Goal: Information Seeking & Learning: Understand process/instructions

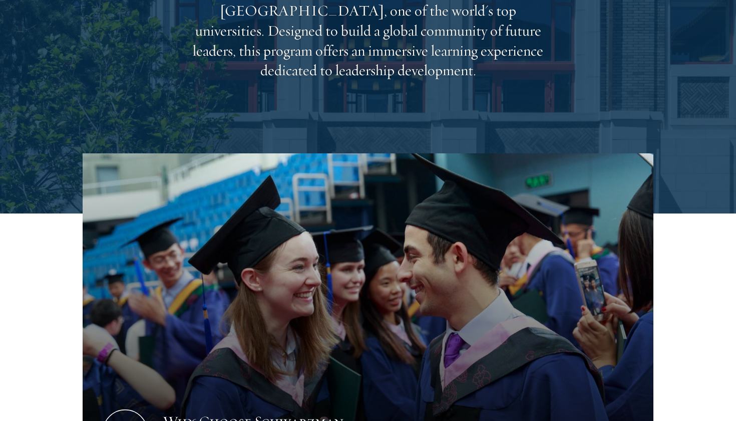
scroll to position [245, 0]
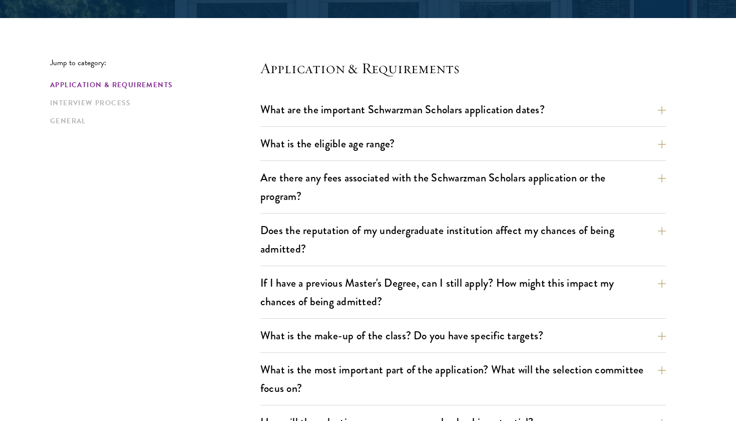
scroll to position [243, 0]
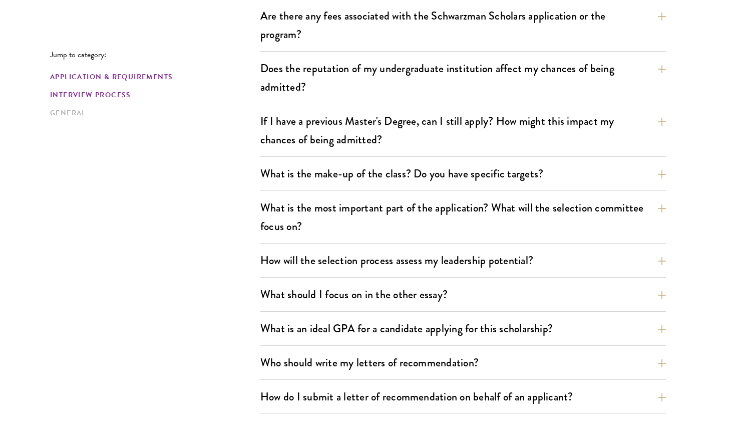
click at [117, 94] on link "Interview Process" at bounding box center [152, 95] width 204 height 11
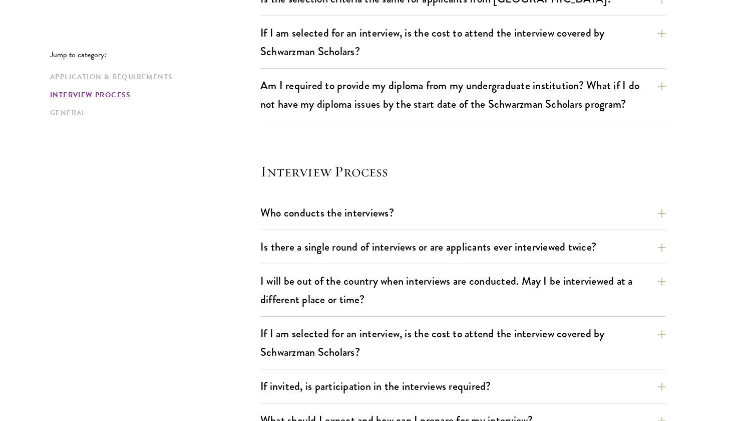
scroll to position [1117, 0]
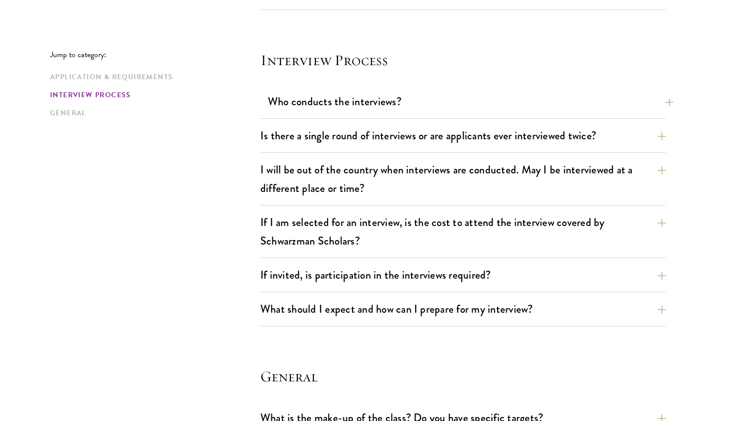
click at [285, 94] on button "Who conducts the interviews?" at bounding box center [471, 101] width 406 height 23
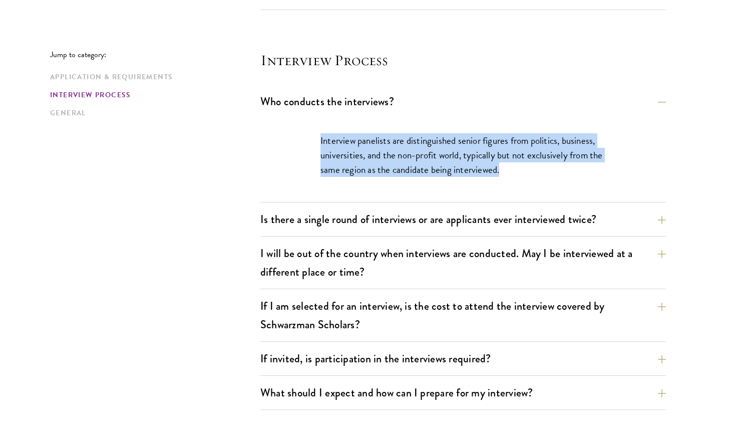
drag, startPoint x: 309, startPoint y: 124, endPoint x: 314, endPoint y: 196, distance: 72.8
click at [314, 196] on div "Interview panelists are distinguished senior figures from politics, business, u…" at bounding box center [464, 160] width 346 height 84
click at [311, 175] on div "Interview panelists are distinguished senior figures from politics, business, u…" at bounding box center [464, 160] width 346 height 84
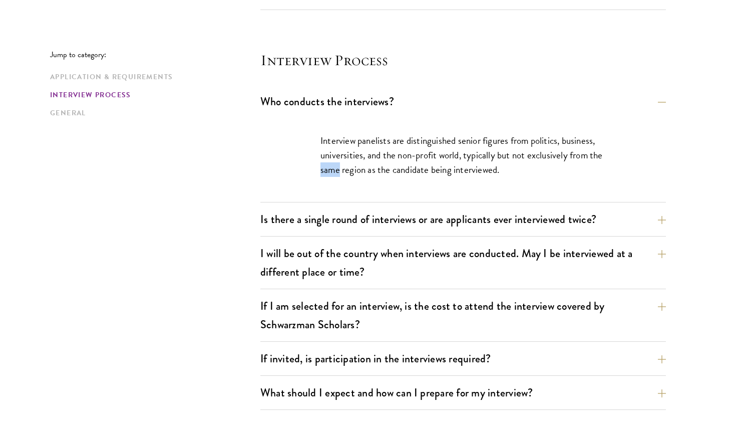
click at [311, 175] on div "Interview panelists are distinguished senior figures from politics, business, u…" at bounding box center [464, 160] width 346 height 84
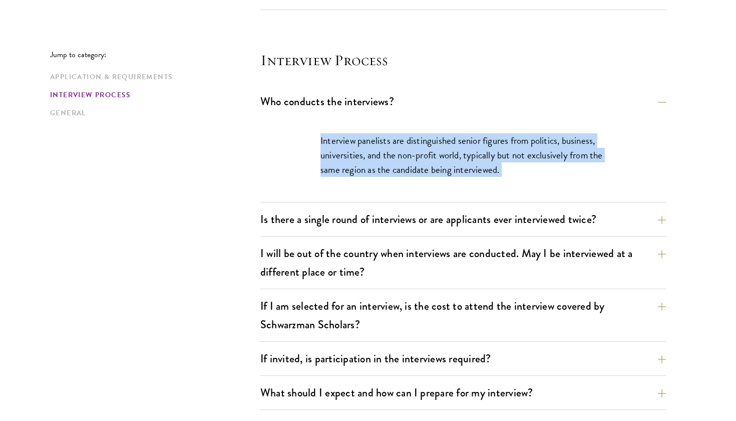
drag, startPoint x: 311, startPoint y: 175, endPoint x: 291, endPoint y: 122, distance: 56.3
click at [291, 122] on div "Interview panelists are distinguished senior figures from politics, business, u…" at bounding box center [464, 160] width 346 height 84
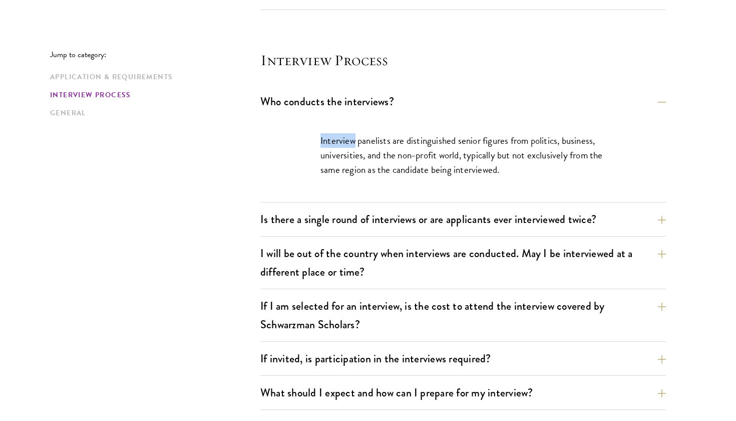
click at [291, 122] on div "Interview panelists are distinguished senior figures from politics, business, u…" at bounding box center [464, 160] width 346 height 84
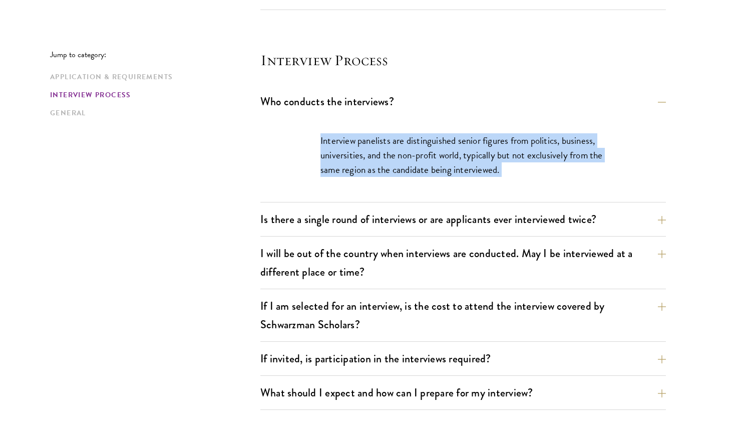
click at [291, 122] on div "Interview panelists are distinguished senior figures from politics, business, u…" at bounding box center [464, 160] width 346 height 84
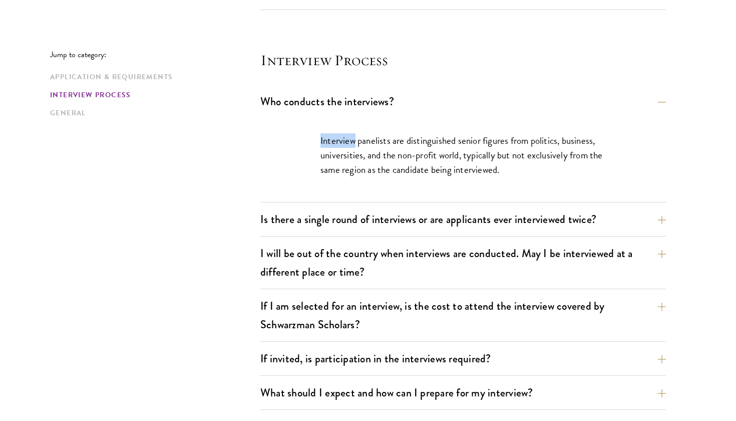
click at [291, 122] on div "Interview panelists are distinguished senior figures from politics, business, u…" at bounding box center [464, 160] width 346 height 84
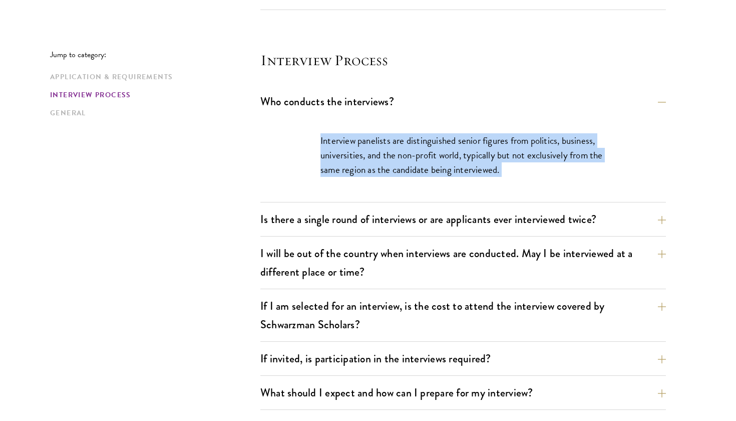
click at [291, 122] on div "Interview panelists are distinguished senior figures from politics, business, u…" at bounding box center [464, 160] width 346 height 84
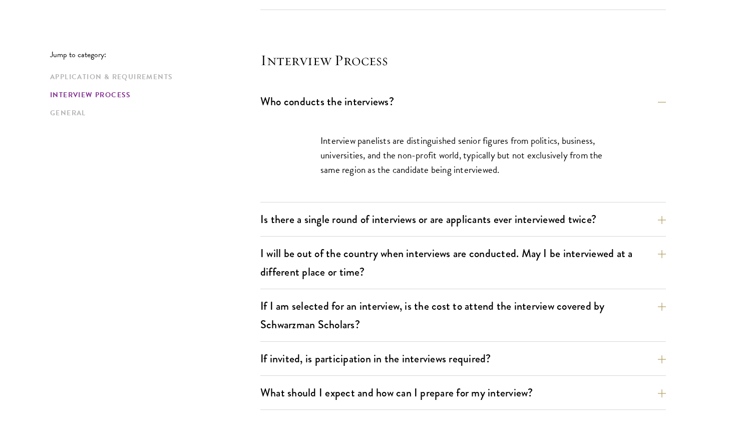
click at [323, 207] on div "Who conducts the interviews? Interview panelists are distinguished senior figur…" at bounding box center [463, 250] width 406 height 320
click at [325, 220] on button "Is there a single round of interviews or are applicants ever interviewed twice?" at bounding box center [471, 219] width 406 height 23
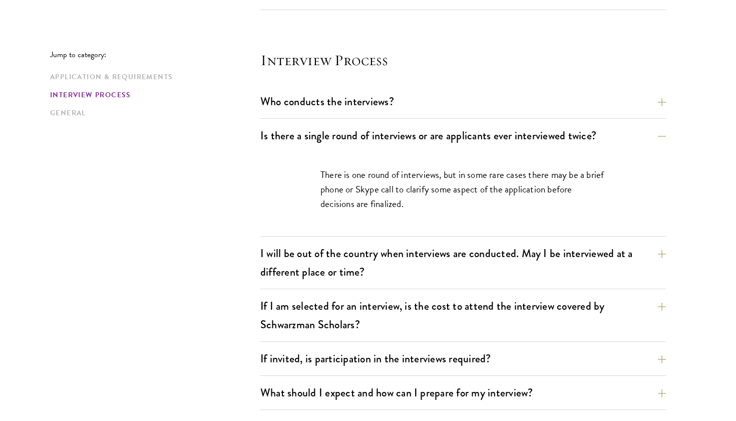
click at [315, 176] on div "There is one round of interviews, but in some rare cases there may be a brief p…" at bounding box center [464, 194] width 346 height 84
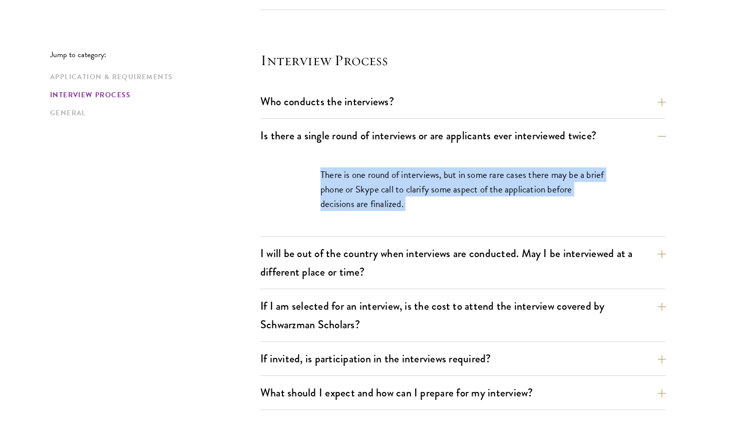
click at [315, 176] on div "There is one round of interviews, but in some rare cases there may be a brief p…" at bounding box center [464, 194] width 346 height 84
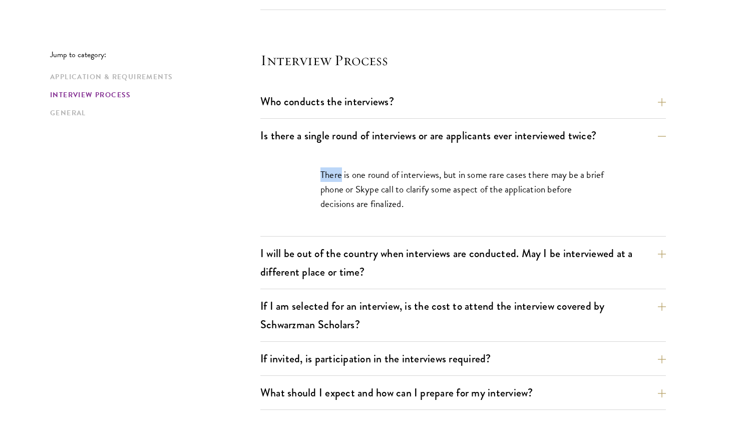
click at [315, 176] on div "There is one round of interviews, but in some rare cases there may be a brief p…" at bounding box center [464, 194] width 346 height 84
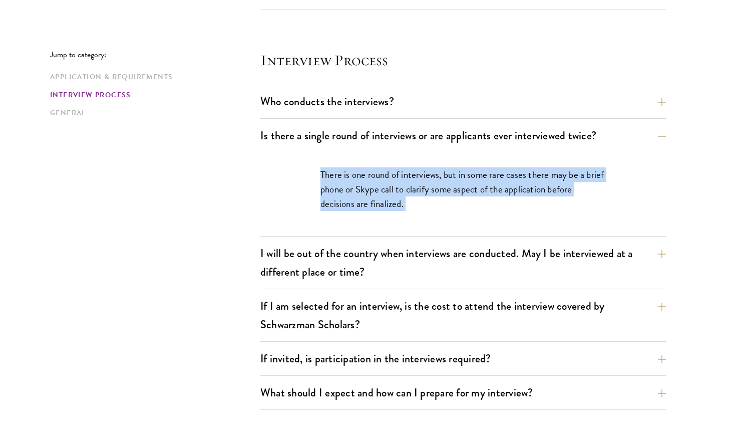
click at [315, 176] on div "There is one round of interviews, but in some rare cases there may be a brief p…" at bounding box center [464, 194] width 346 height 84
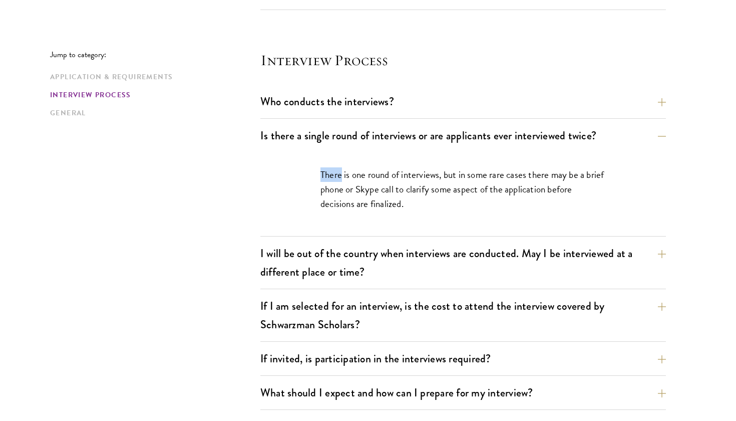
click at [315, 176] on div "There is one round of interviews, but in some rare cases there may be a brief p…" at bounding box center [464, 194] width 346 height 84
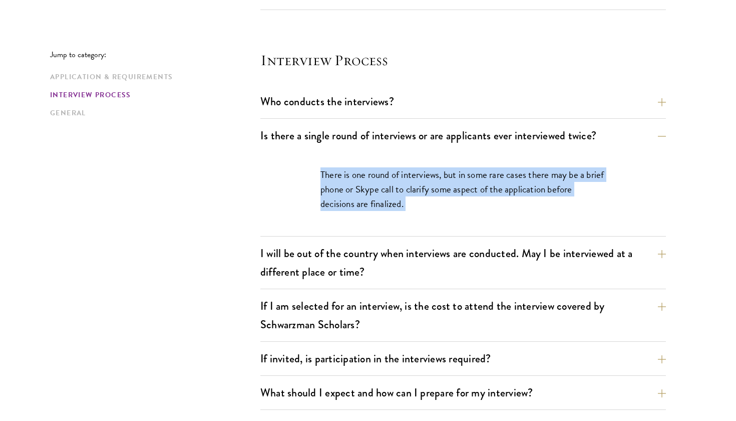
click at [315, 176] on div "There is one round of interviews, but in some rare cases there may be a brief p…" at bounding box center [464, 194] width 346 height 84
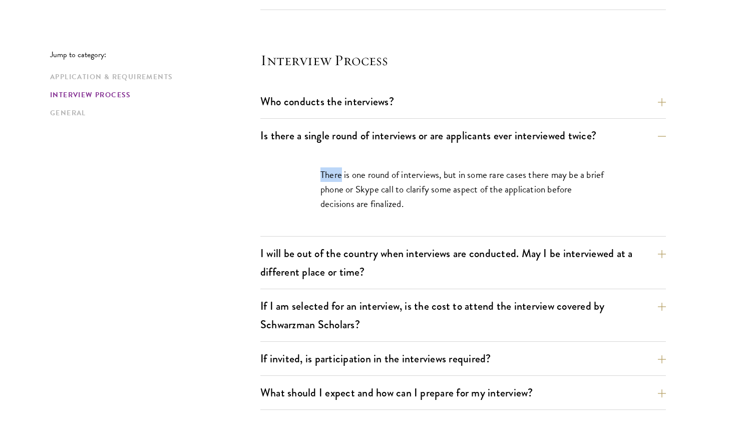
click at [315, 176] on div "There is one round of interviews, but in some rare cases there may be a brief p…" at bounding box center [464, 194] width 346 height 84
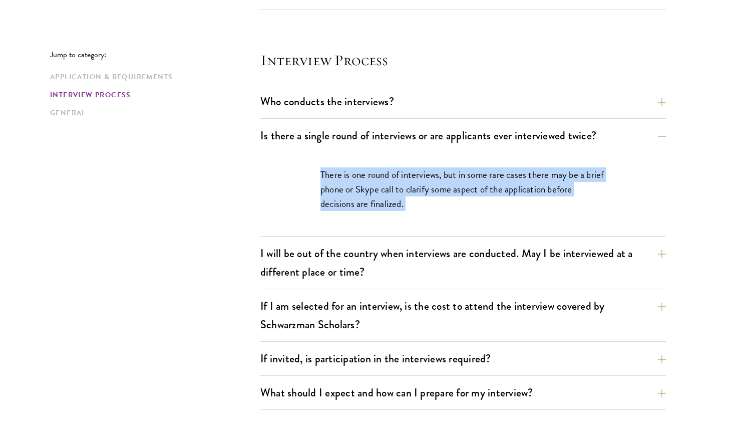
click at [315, 176] on div "There is one round of interviews, but in some rare cases there may be a brief p…" at bounding box center [464, 194] width 346 height 84
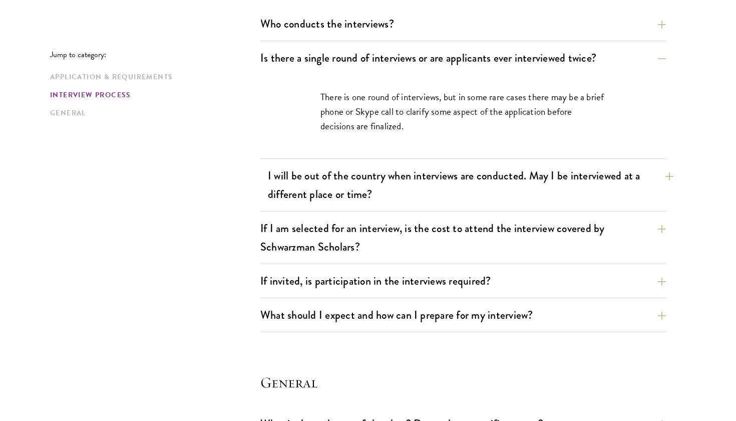
scroll to position [1196, 0]
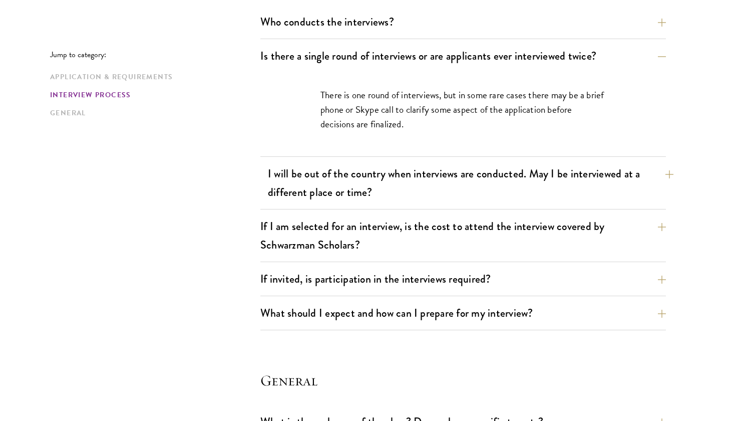
click at [306, 192] on button "I will be out of the country when interviews are conducted. May I be interviewe…" at bounding box center [471, 182] width 406 height 41
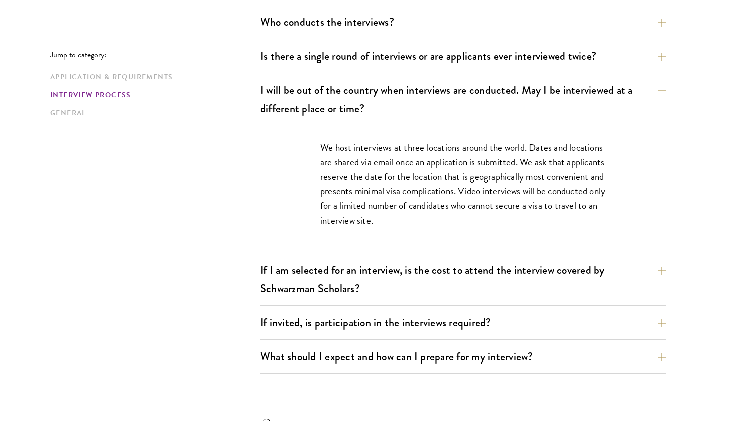
click at [326, 162] on p "We host interviews at three locations around the world. Dates and locations are…" at bounding box center [464, 183] width 286 height 87
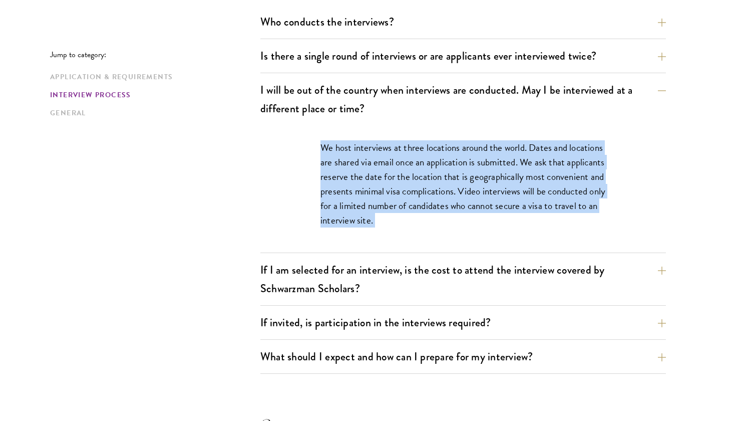
click at [326, 162] on p "We host interviews at three locations around the world. Dates and locations are…" at bounding box center [464, 183] width 286 height 87
click at [459, 221] on p "We host interviews at three locations around the world. Dates and locations are…" at bounding box center [464, 183] width 286 height 87
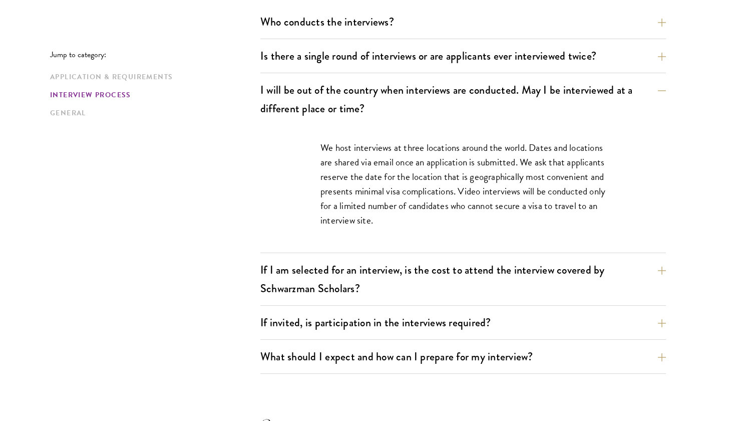
click at [459, 221] on p "We host interviews at three locations around the world. Dates and locations are…" at bounding box center [464, 183] width 286 height 87
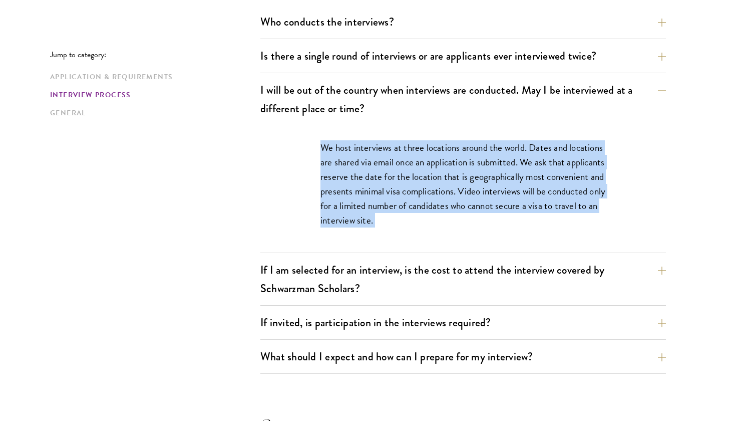
click at [459, 221] on p "We host interviews at three locations around the world. Dates and locations are…" at bounding box center [464, 183] width 286 height 87
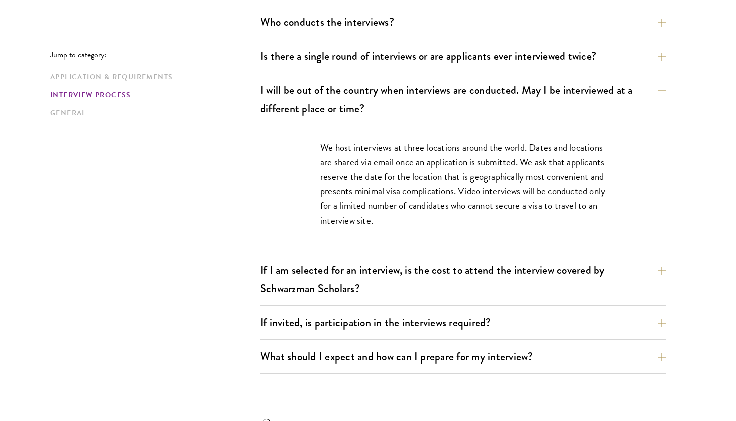
click at [459, 221] on p "We host interviews at three locations around the world. Dates and locations are…" at bounding box center [464, 183] width 286 height 87
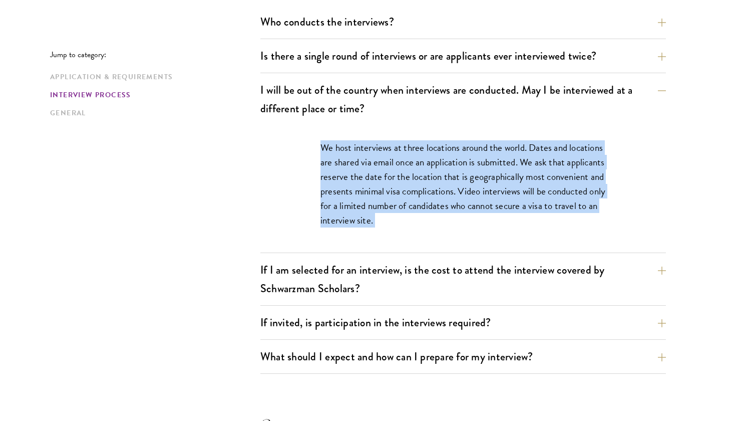
click at [459, 221] on p "We host interviews at three locations around the world. Dates and locations are…" at bounding box center [464, 183] width 286 height 87
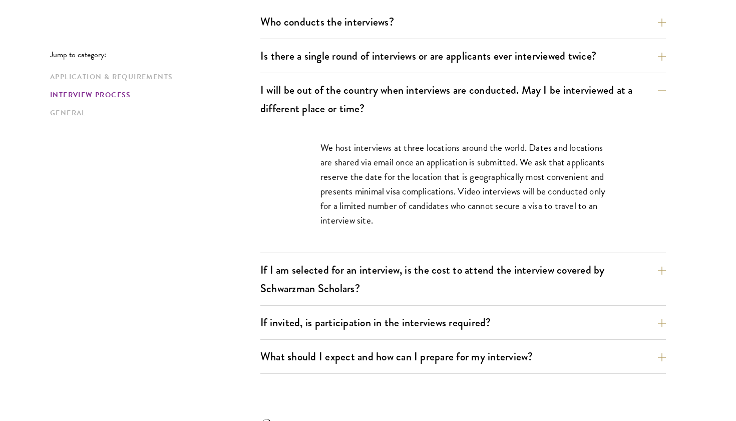
click at [459, 221] on p "We host interviews at three locations around the world. Dates and locations are…" at bounding box center [464, 183] width 286 height 87
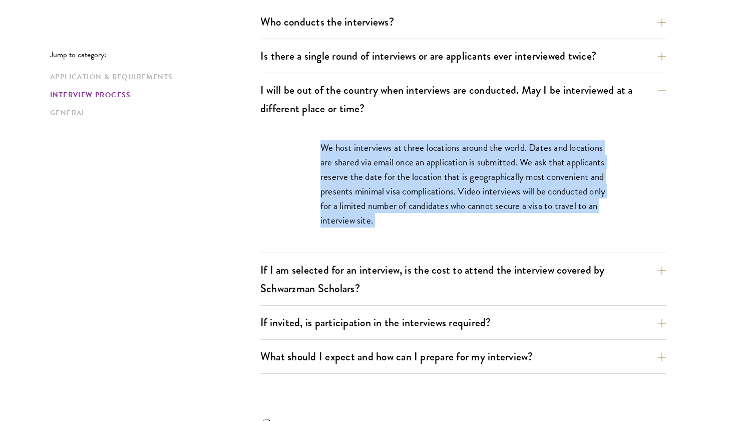
click at [459, 221] on p "We host interviews at three locations around the world. Dates and locations are…" at bounding box center [464, 183] width 286 height 87
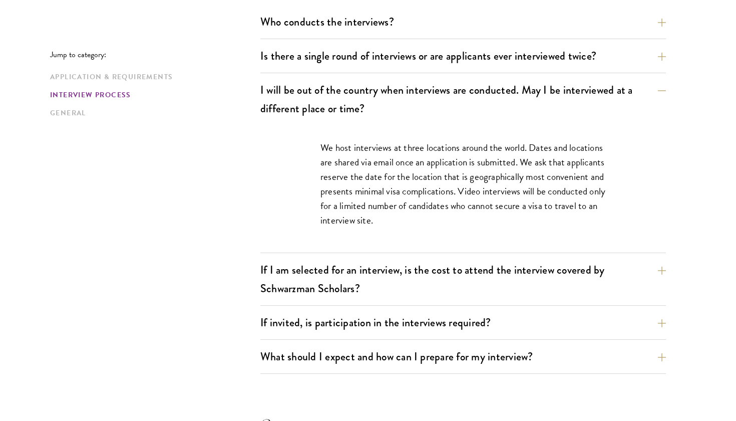
click at [459, 221] on p "We host interviews at three locations around the world. Dates and locations are…" at bounding box center [464, 183] width 286 height 87
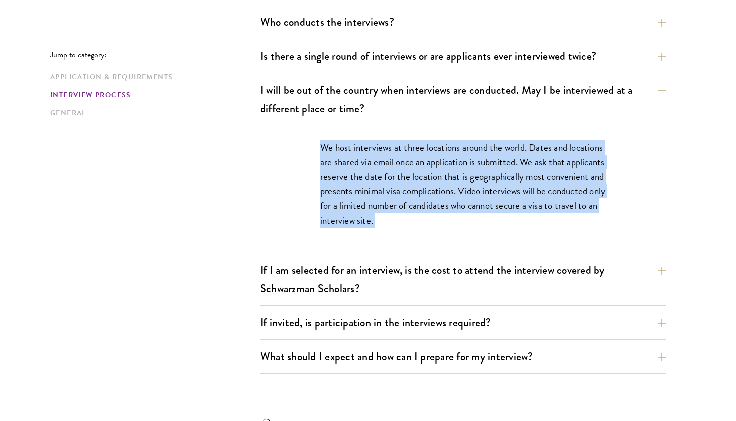
click at [459, 221] on p "We host interviews at three locations around the world. Dates and locations are…" at bounding box center [464, 183] width 286 height 87
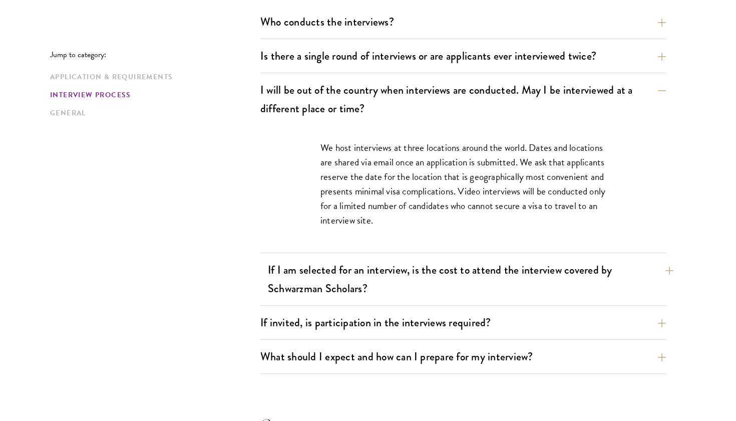
click at [408, 270] on button "If I am selected for an interview, is the cost to attend the interview covered …" at bounding box center [471, 278] width 406 height 41
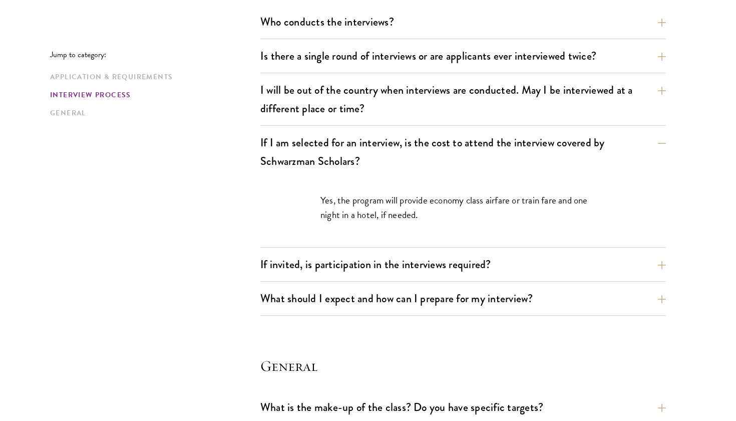
click at [419, 222] on div "Yes, the program will provide economy class airfare or train fare and one night…" at bounding box center [464, 212] width 346 height 69
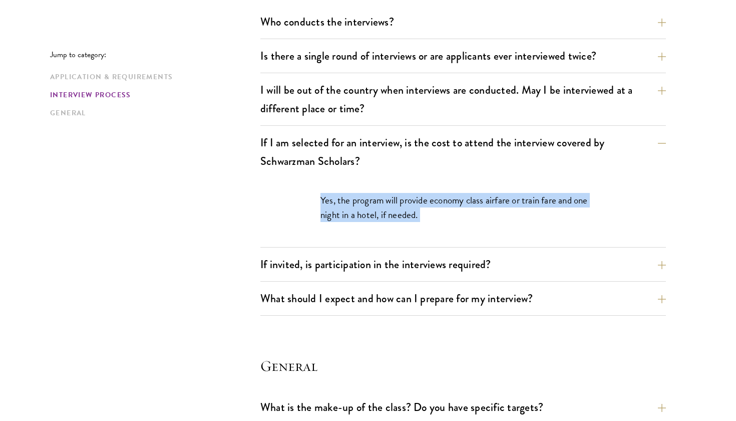
click at [419, 222] on div "Yes, the program will provide economy class airfare or train fare and one night…" at bounding box center [464, 212] width 346 height 69
click at [432, 216] on p "Yes, the program will provide economy class airfare or train fare and one night…" at bounding box center [464, 207] width 286 height 29
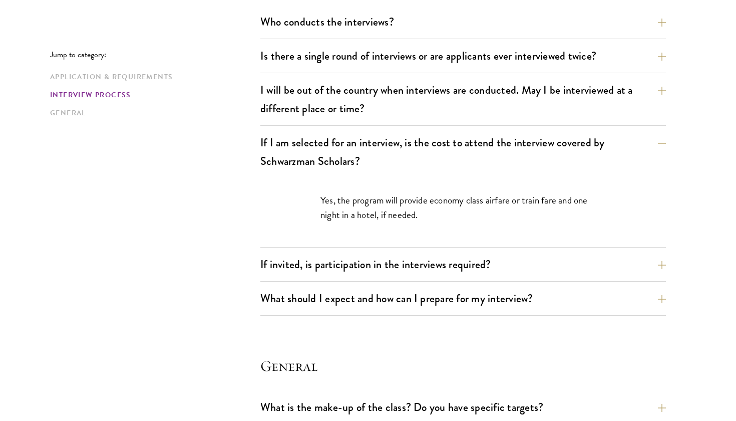
click at [432, 216] on p "Yes, the program will provide economy class airfare or train fare and one night…" at bounding box center [464, 207] width 286 height 29
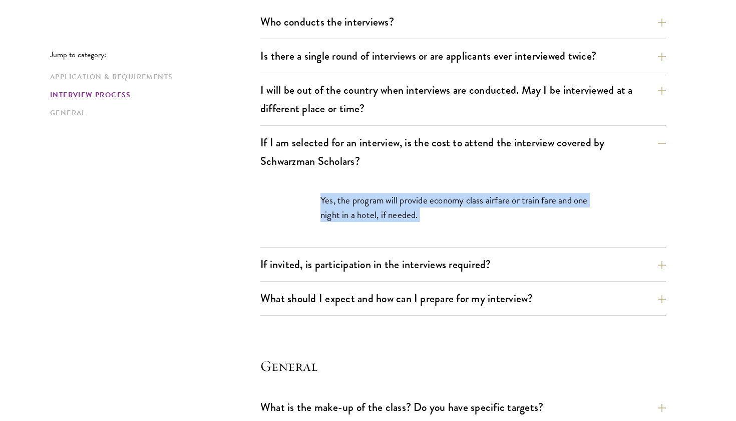
click at [432, 216] on p "Yes, the program will provide economy class airfare or train fare and one night…" at bounding box center [464, 207] width 286 height 29
click at [323, 187] on div "Yes, the program will provide economy class airfare or train fare and one night…" at bounding box center [464, 212] width 346 height 69
click at [327, 212] on p "Yes, the program will provide economy class airfare or train fare and one night…" at bounding box center [464, 207] width 286 height 29
click at [354, 219] on p "Yes, the program will provide economy class airfare or train fare and one night…" at bounding box center [464, 207] width 286 height 29
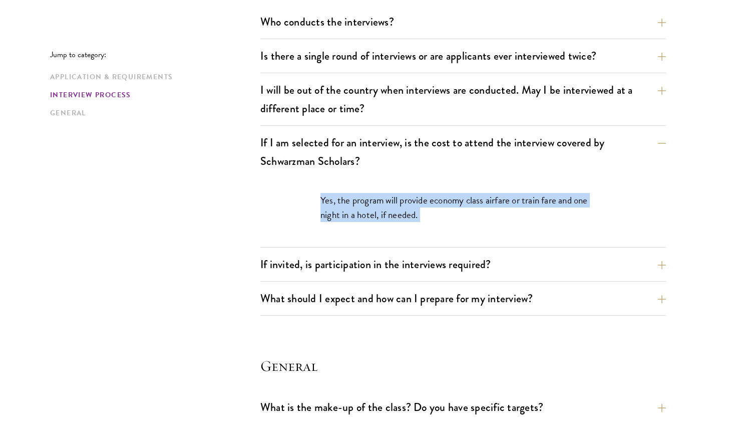
click at [354, 219] on p "Yes, the program will provide economy class airfare or train fare and one night…" at bounding box center [464, 207] width 286 height 29
click at [413, 209] on p "Yes, the program will provide economy class airfare or train fare and one night…" at bounding box center [464, 207] width 286 height 29
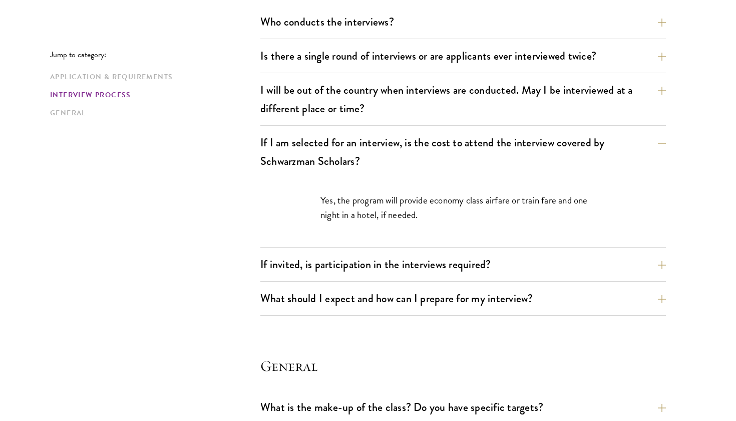
click at [382, 275] on div "If invited, is participation in the interviews required? The in-person intervie…" at bounding box center [463, 267] width 406 height 29
click at [384, 268] on button "If invited, is participation in the interviews required?" at bounding box center [471, 264] width 406 height 23
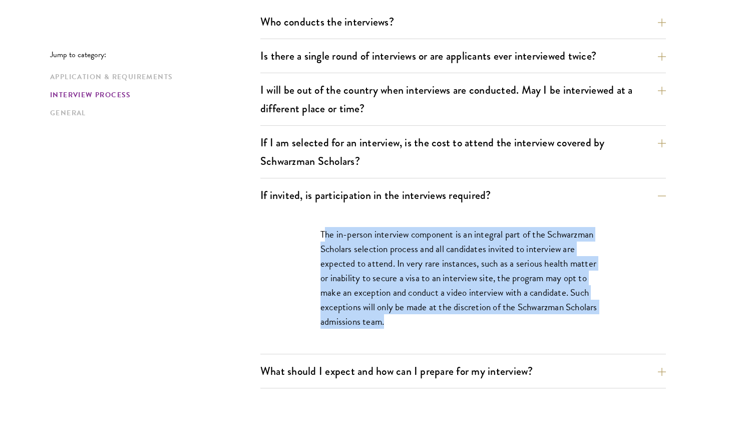
drag, startPoint x: 324, startPoint y: 232, endPoint x: 410, endPoint y: 338, distance: 136.7
click at [410, 340] on div "The in-person interview component is an integral part of the Schwarzman Scholar…" at bounding box center [464, 283] width 346 height 142
click at [418, 332] on div "The in-person interview component is an integral part of the Schwarzman Scholar…" at bounding box center [464, 283] width 346 height 142
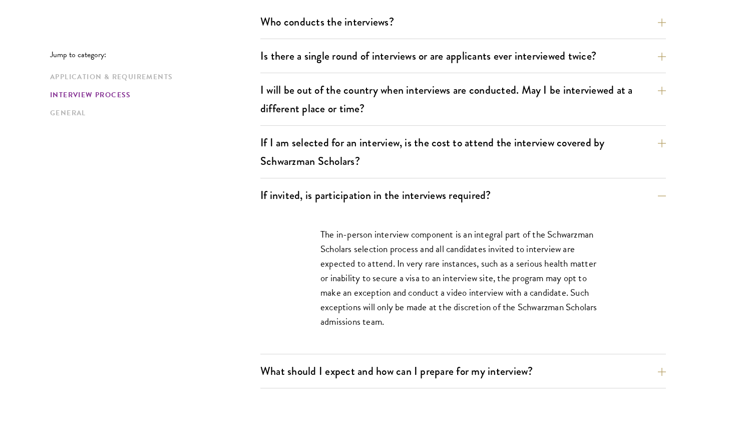
click at [418, 332] on div "The in-person interview component is an integral part of the Schwarzman Scholar…" at bounding box center [464, 283] width 346 height 142
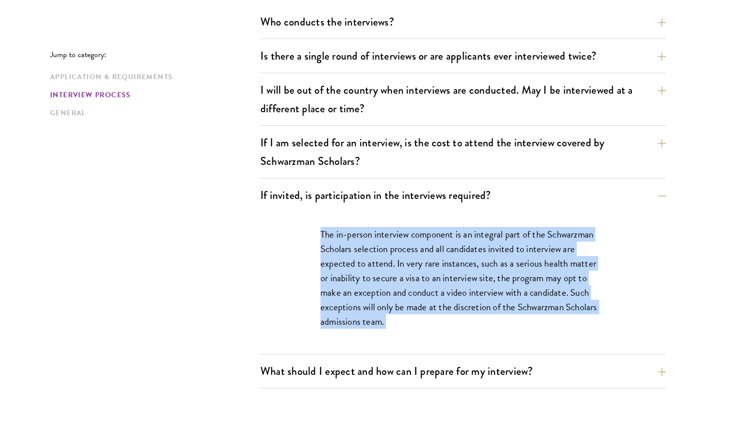
drag, startPoint x: 418, startPoint y: 332, endPoint x: 394, endPoint y: 236, distance: 98.6
click at [394, 237] on div "The in-person interview component is an integral part of the Schwarzman Scholar…" at bounding box center [464, 283] width 346 height 142
click at [394, 236] on p "The in-person interview component is an integral part of the Schwarzman Scholar…" at bounding box center [464, 278] width 286 height 102
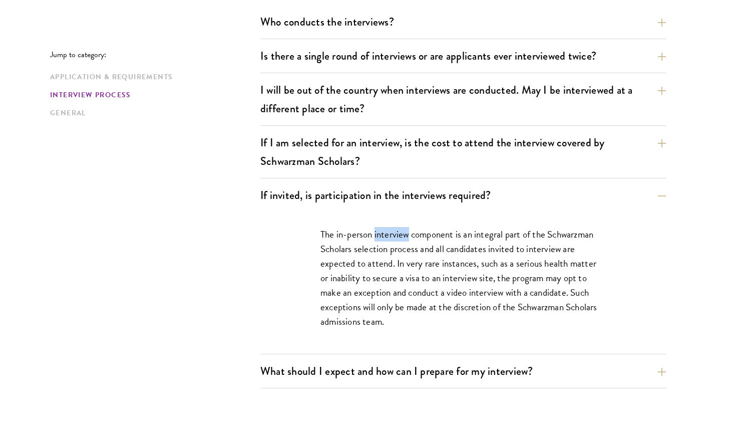
click at [394, 236] on p "The in-person interview component is an integral part of the Schwarzman Scholar…" at bounding box center [464, 278] width 286 height 102
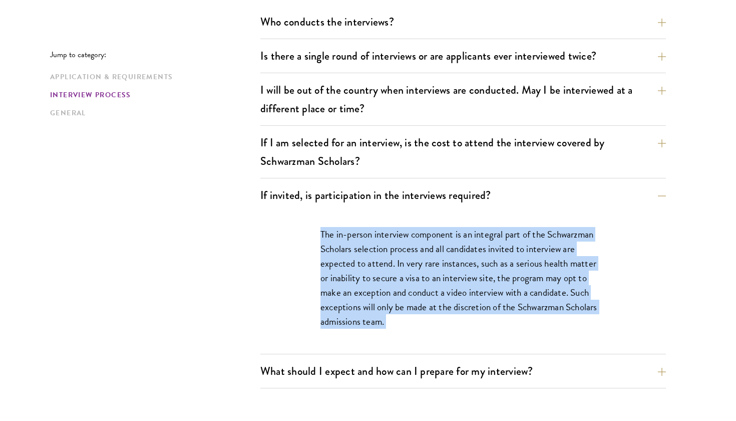
click at [394, 236] on p "The in-person interview component is an integral part of the Schwarzman Scholar…" at bounding box center [464, 278] width 286 height 102
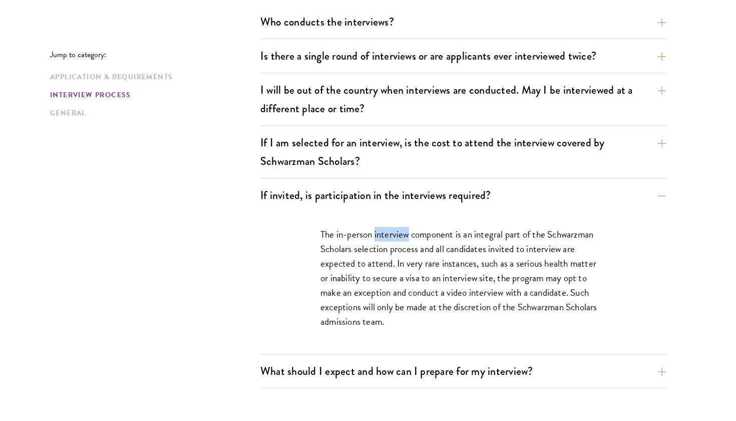
click at [394, 236] on p "The in-person interview component is an integral part of the Schwarzman Scholar…" at bounding box center [464, 278] width 286 height 102
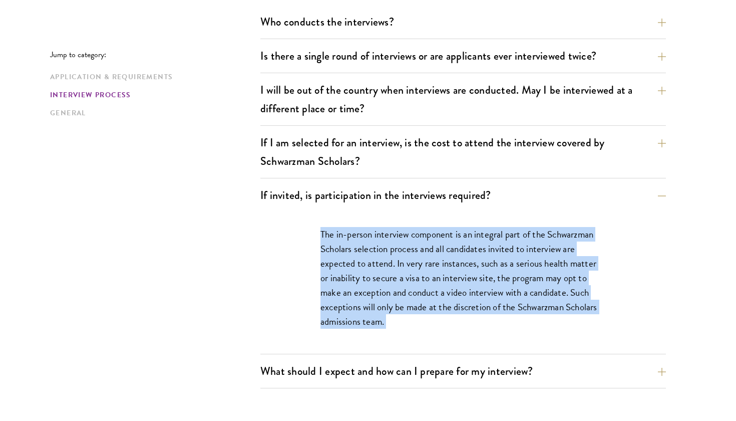
click at [394, 236] on p "The in-person interview component is an integral part of the Schwarzman Scholar…" at bounding box center [464, 278] width 286 height 102
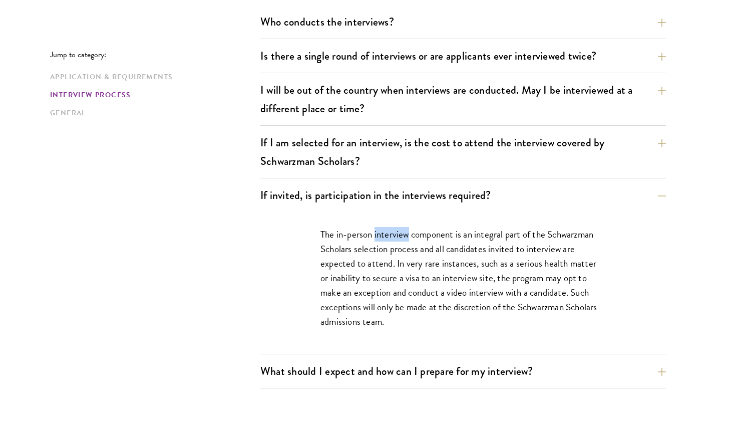
click at [394, 236] on p "The in-person interview component is an integral part of the Schwarzman Scholar…" at bounding box center [464, 278] width 286 height 102
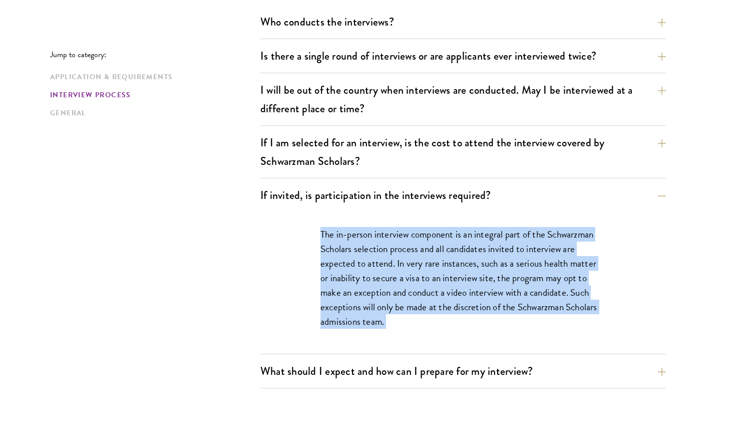
click at [394, 236] on p "The in-person interview component is an integral part of the Schwarzman Scholar…" at bounding box center [464, 278] width 286 height 102
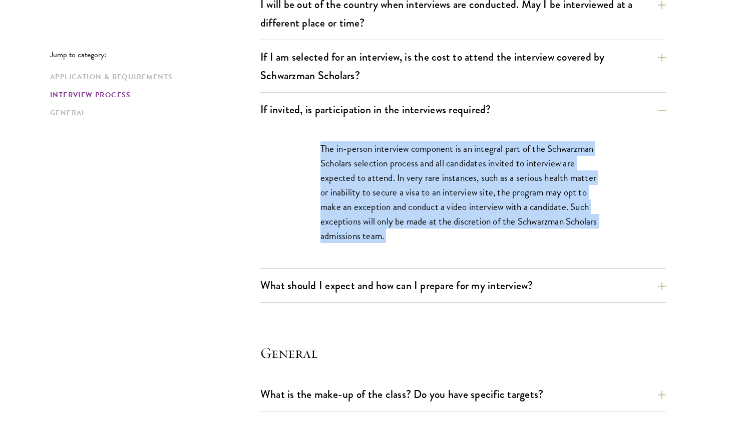
scroll to position [1306, 0]
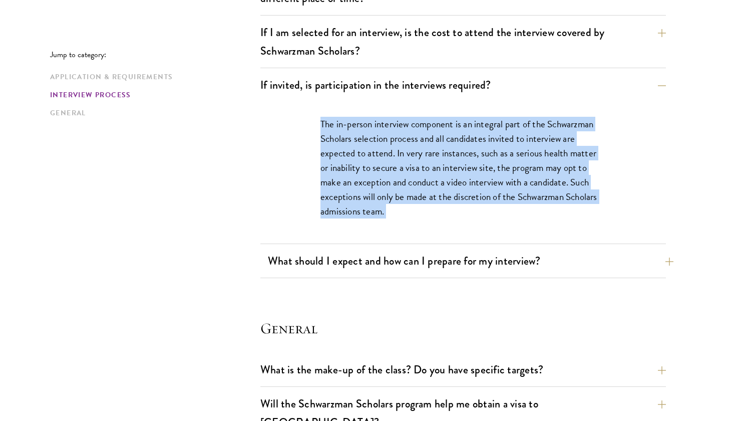
click at [391, 256] on button "What should I expect and how can I prepare for my interview?" at bounding box center [471, 260] width 406 height 23
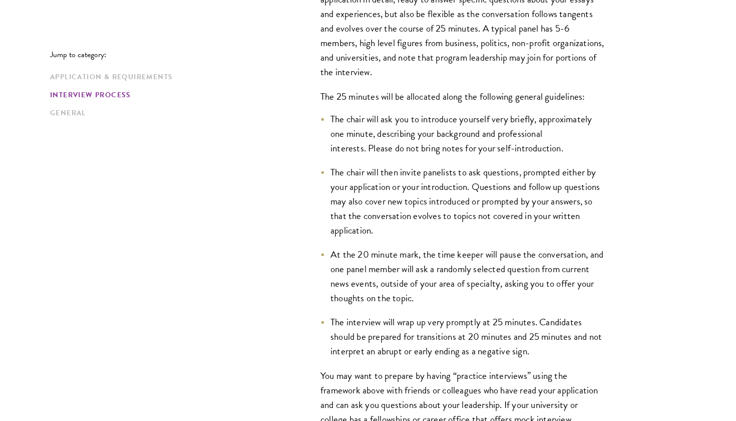
scroll to position [1498, 0]
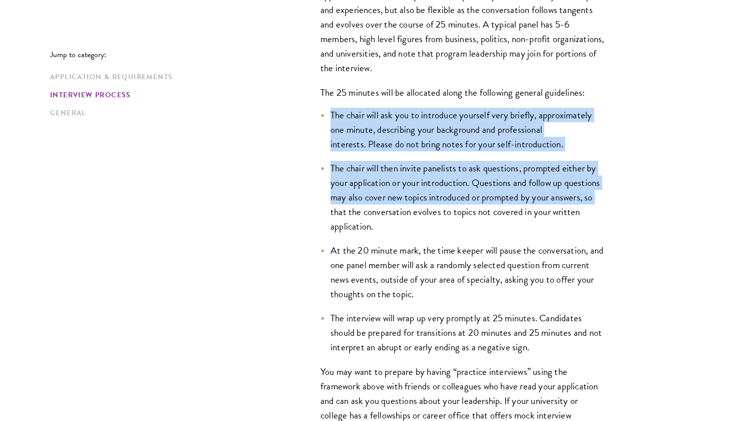
drag, startPoint x: 332, startPoint y: 99, endPoint x: 334, endPoint y: 214, distance: 115.7
click at [334, 214] on div "Interviews are free-flowing conversations, driven by but not limited to your wr…" at bounding box center [464, 254] width 346 height 620
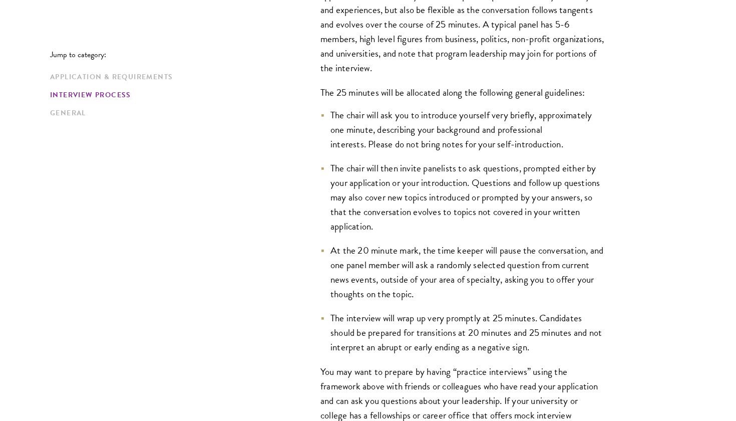
click at [404, 239] on ul "The chair will ask you to introduce yourself very briefly, approximately one mi…" at bounding box center [464, 231] width 286 height 247
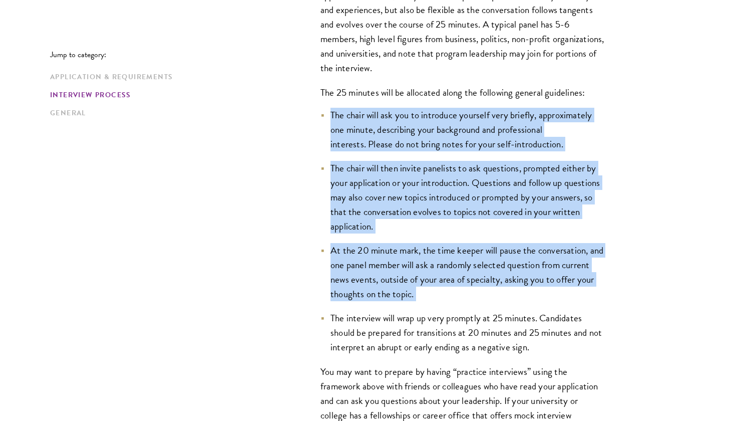
drag, startPoint x: 404, startPoint y: 239, endPoint x: 371, endPoint y: 120, distance: 123.7
click at [371, 121] on ul "The chair will ask you to introduce yourself very briefly, approximately one mi…" at bounding box center [464, 231] width 286 height 247
click at [371, 120] on li "The chair will ask you to introduce yourself very briefly, approximately one mi…" at bounding box center [464, 130] width 286 height 44
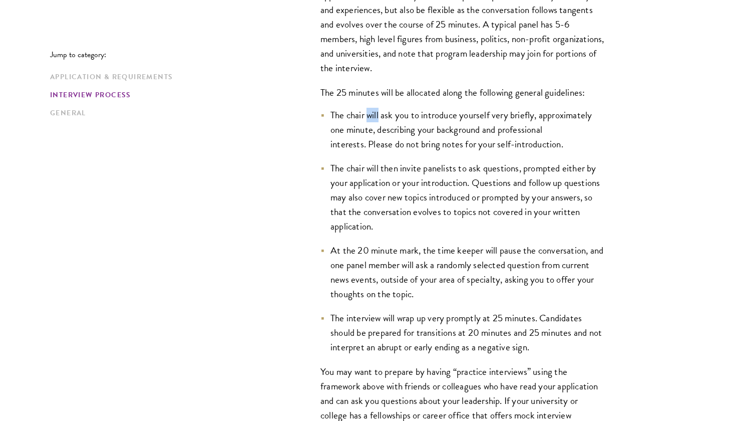
click at [371, 120] on li "The chair will ask you to introduce yourself very briefly, approximately one mi…" at bounding box center [464, 130] width 286 height 44
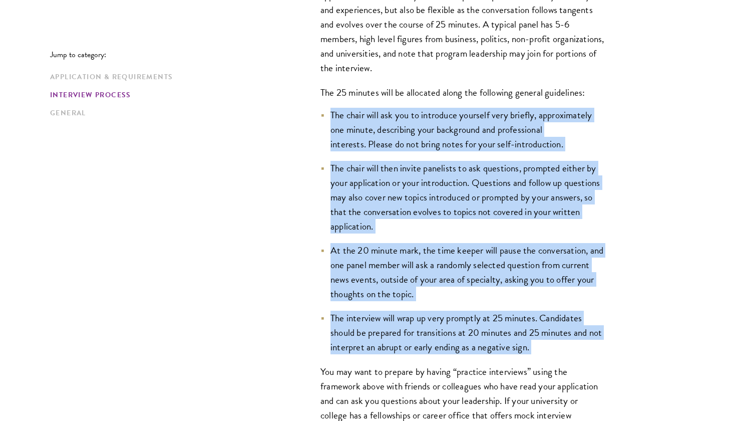
drag, startPoint x: 371, startPoint y: 120, endPoint x: 325, endPoint y: 344, distance: 228.7
click at [325, 344] on ul "The chair will ask you to introduce yourself very briefly, approximately one mi…" at bounding box center [464, 231] width 286 height 247
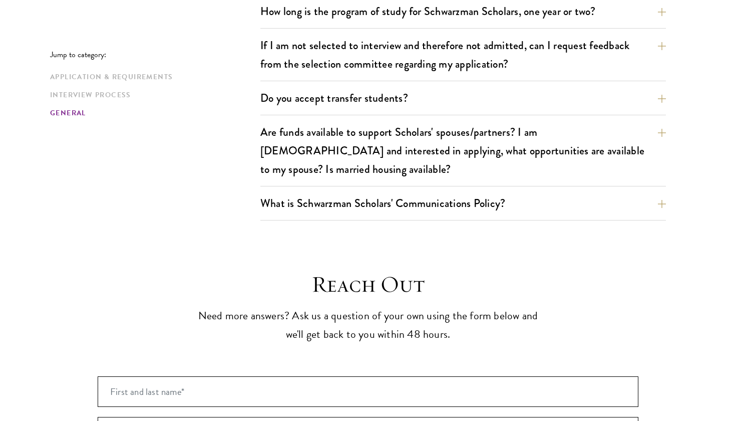
scroll to position [2511, 0]
